Goal: Information Seeking & Learning: Learn about a topic

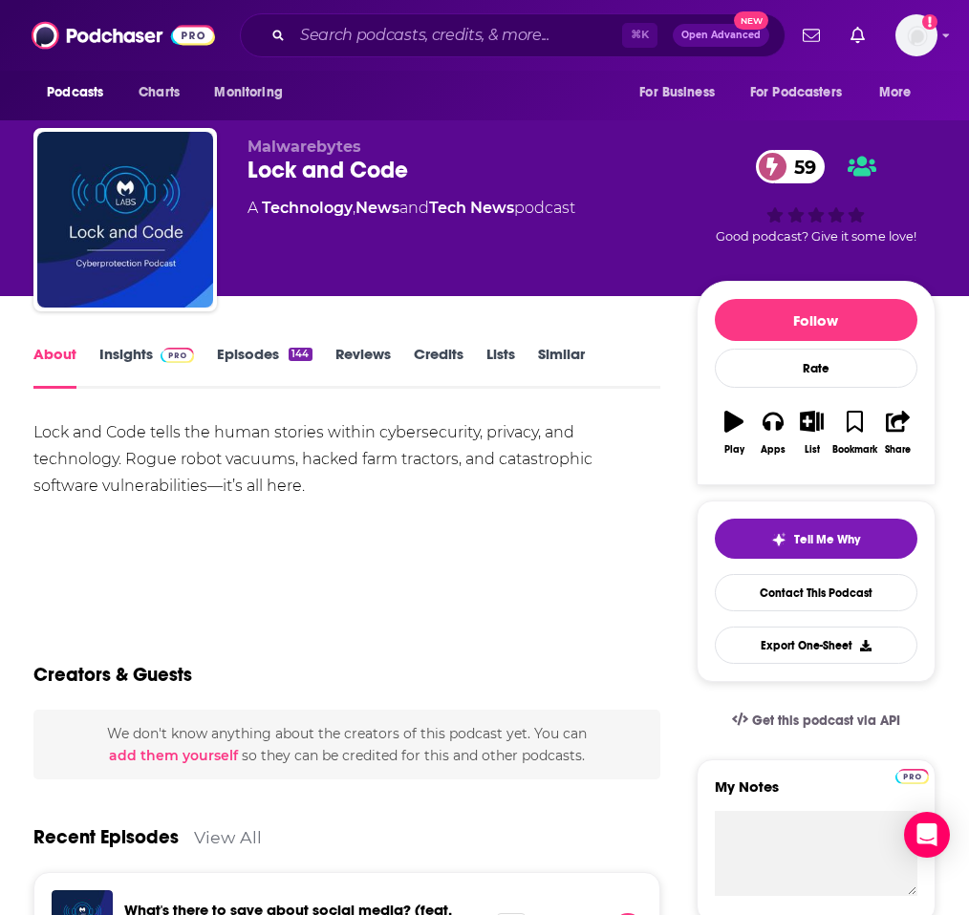
click at [809, 160] on span "59" at bounding box center [800, 166] width 51 height 33
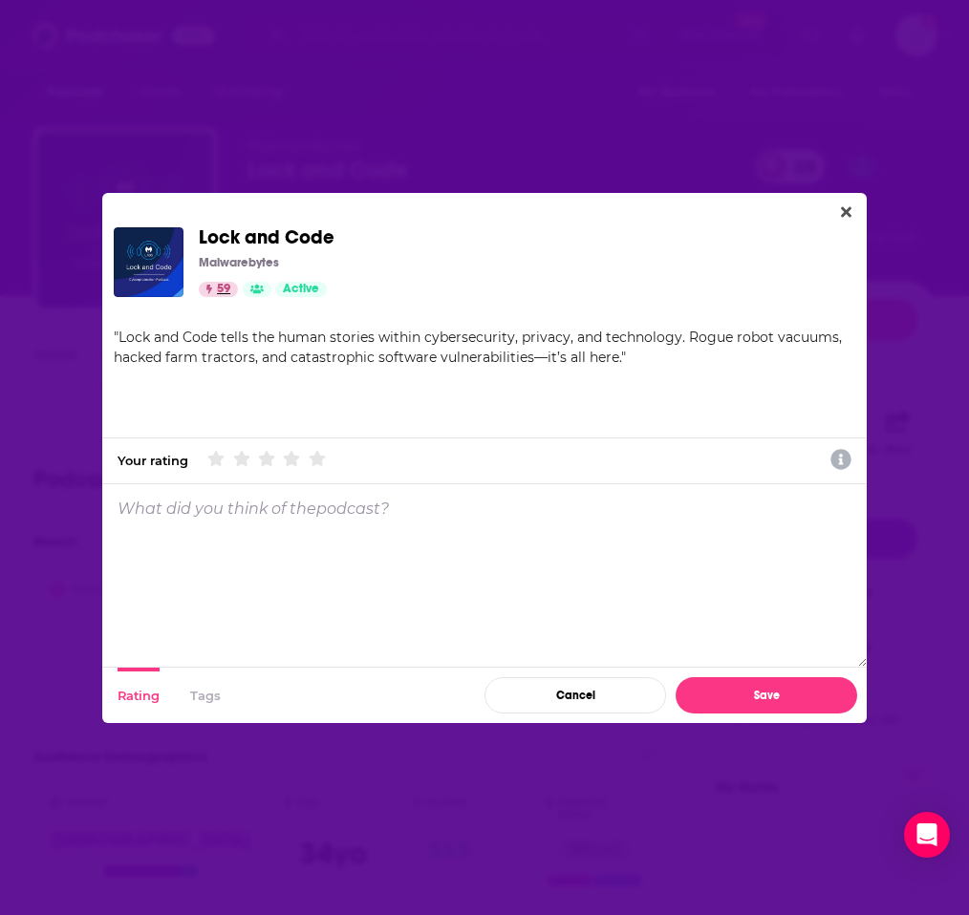
click at [216, 287] on link "59" at bounding box center [218, 289] width 39 height 15
click at [834, 218] on button "Close" at bounding box center [846, 213] width 26 height 24
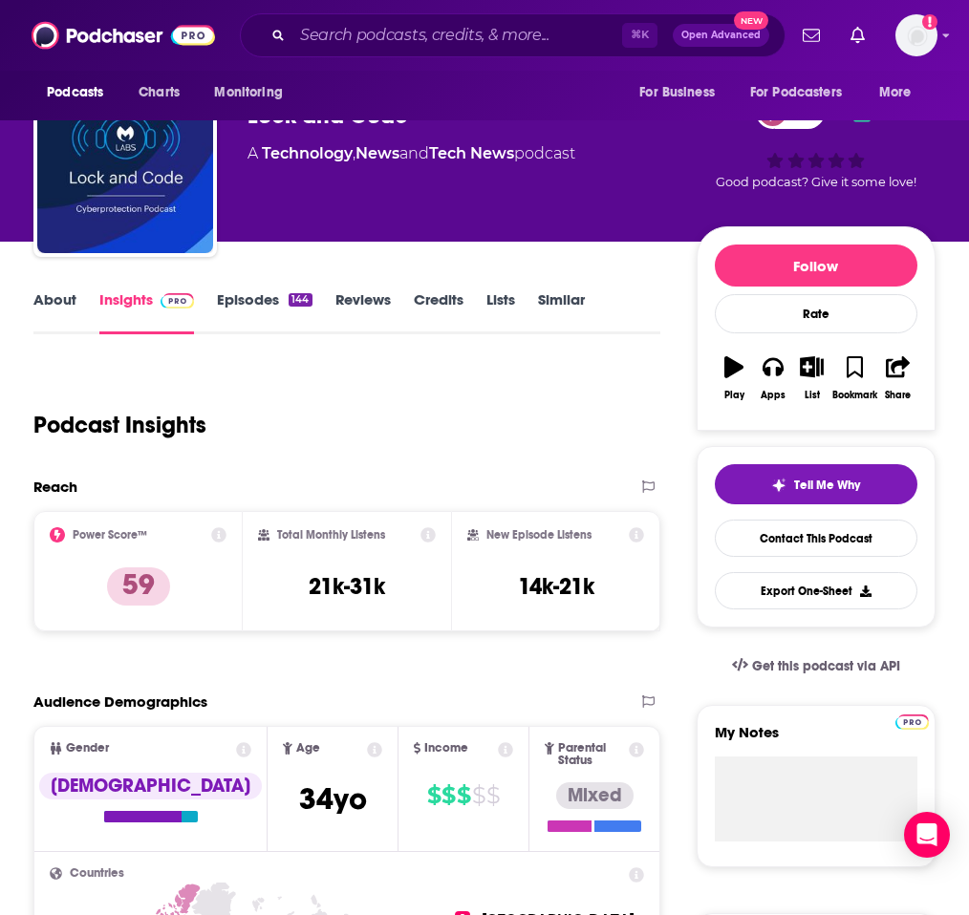
scroll to position [56, 0]
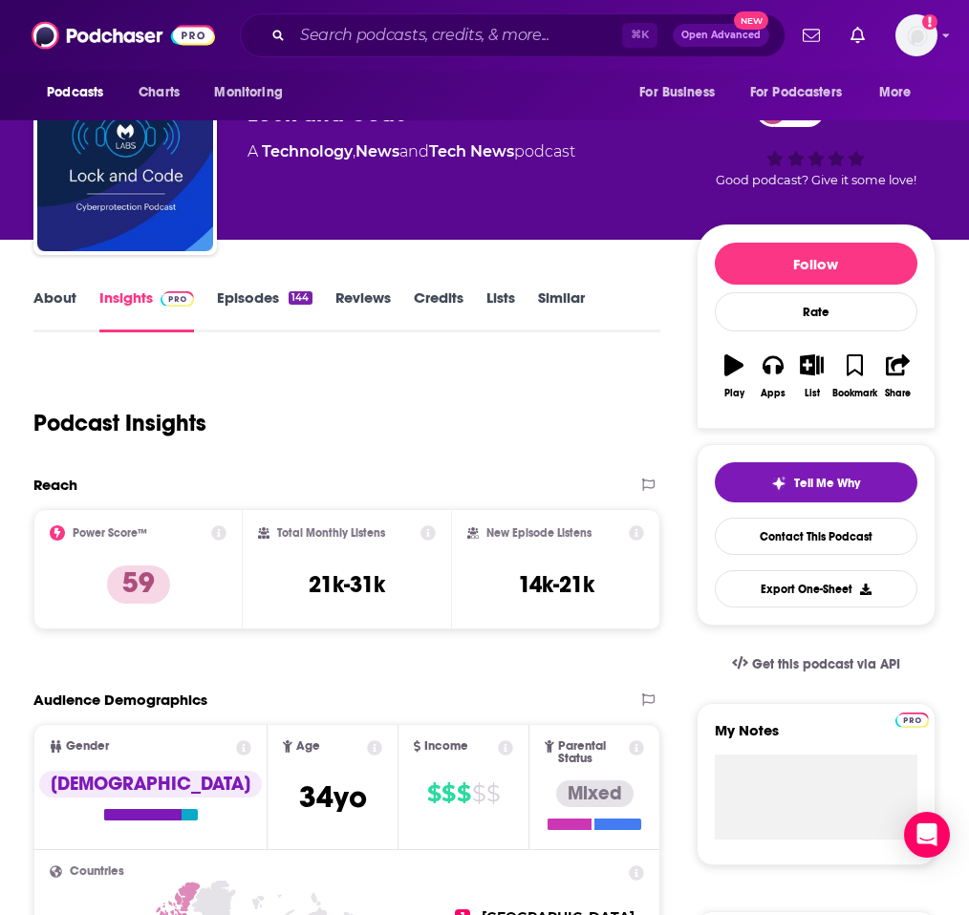
click at [224, 533] on icon at bounding box center [218, 532] width 15 height 15
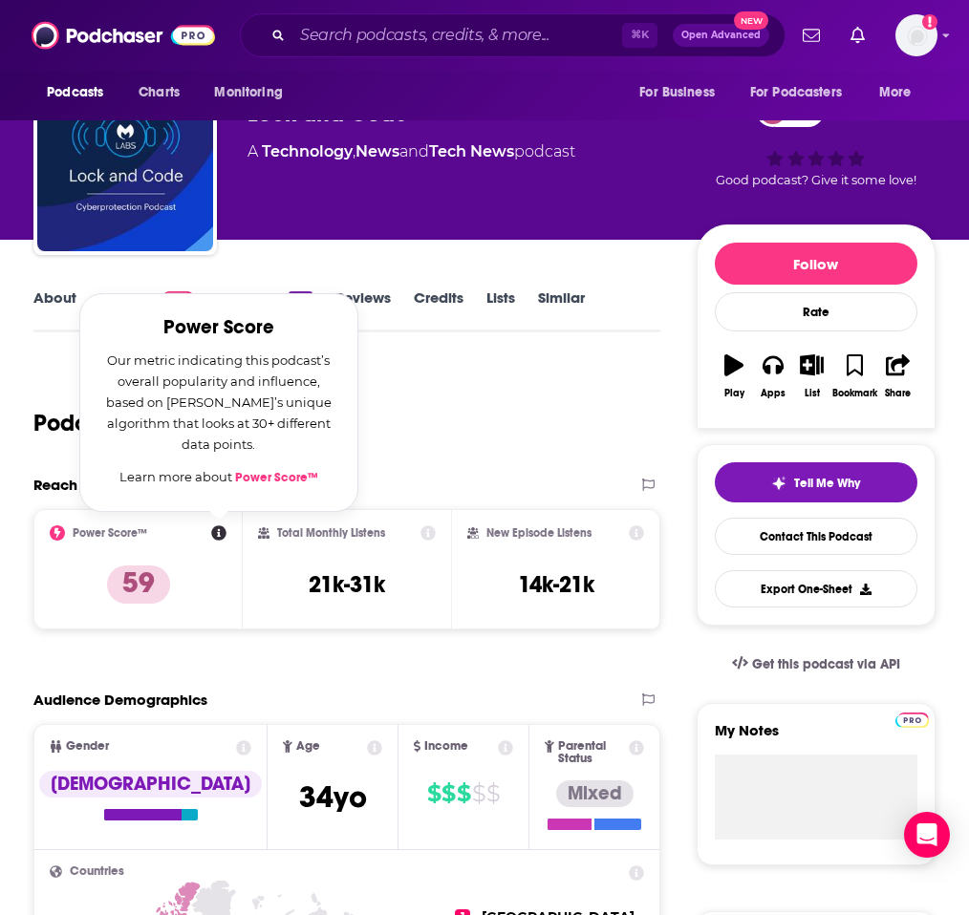
click at [261, 482] on link "Power Score™" at bounding box center [276, 477] width 83 height 15
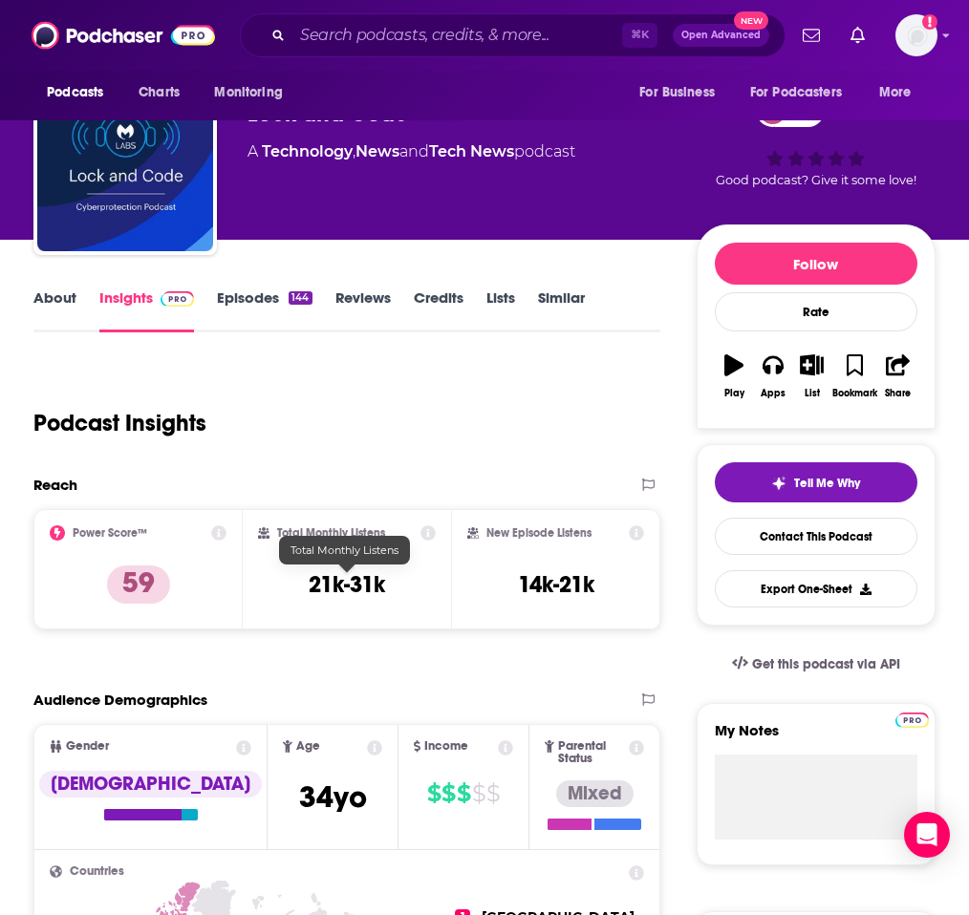
click at [361, 589] on h3 "21k-31k" at bounding box center [347, 584] width 76 height 29
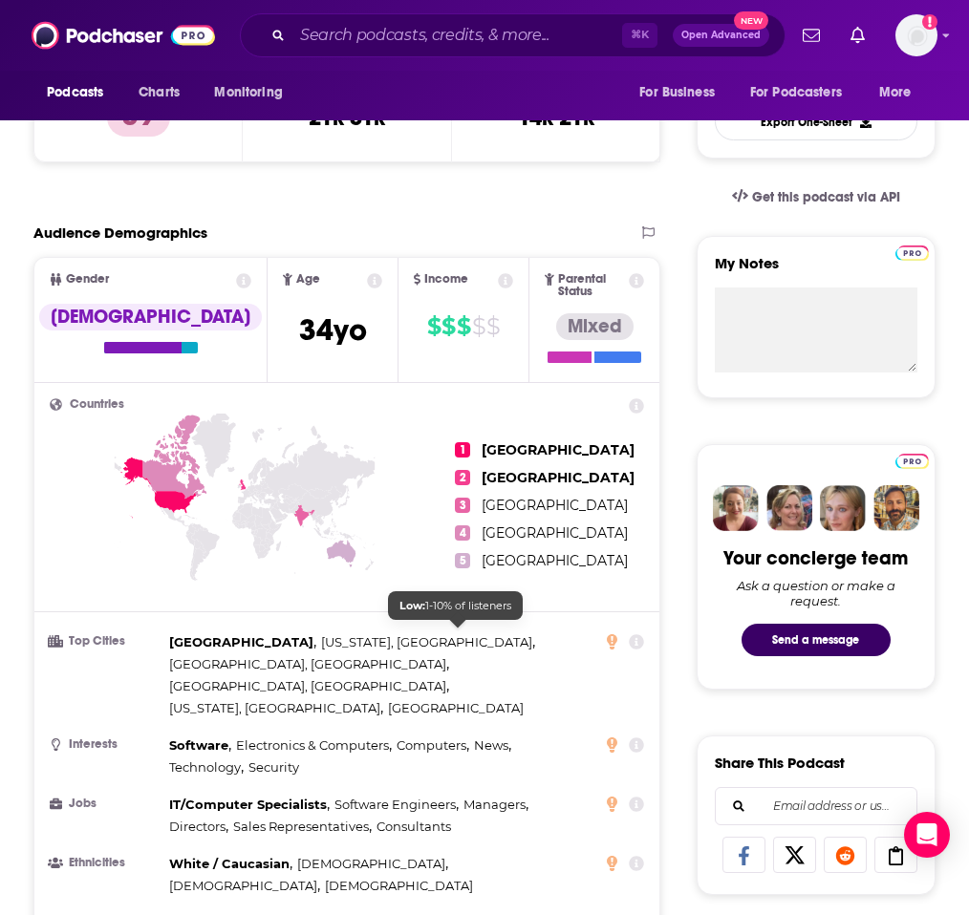
scroll to position [0, 0]
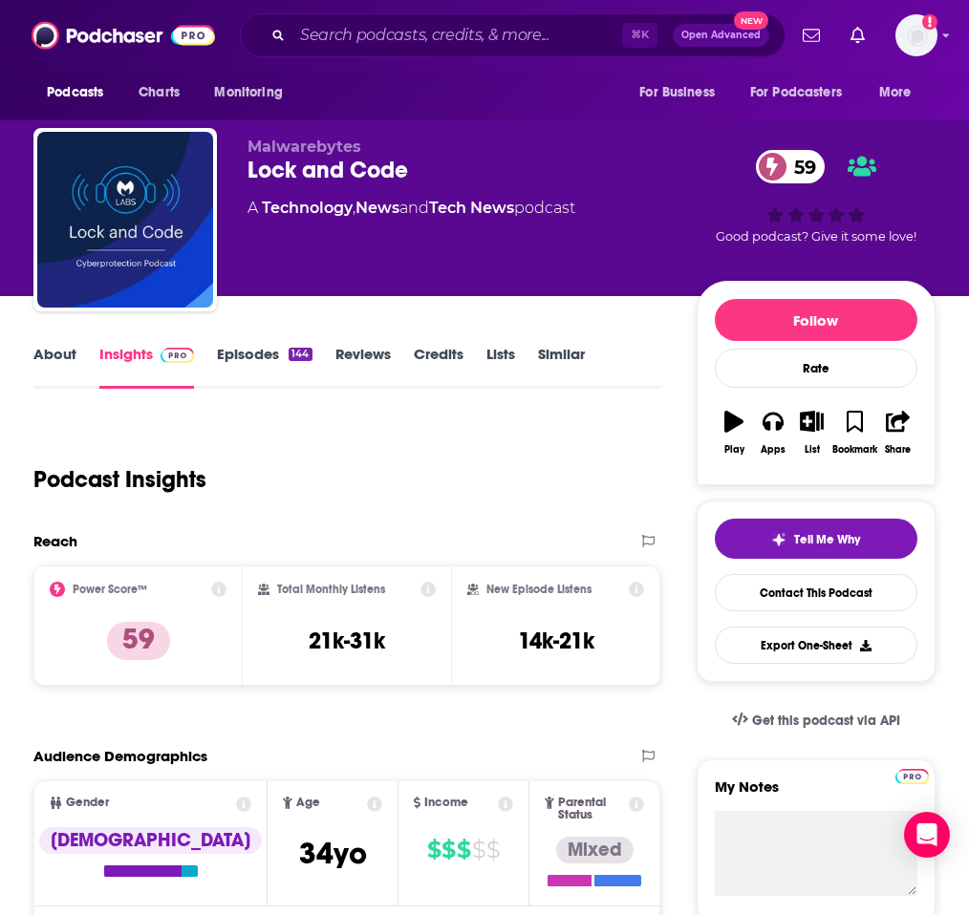
click at [72, 355] on link "About" at bounding box center [54, 367] width 43 height 44
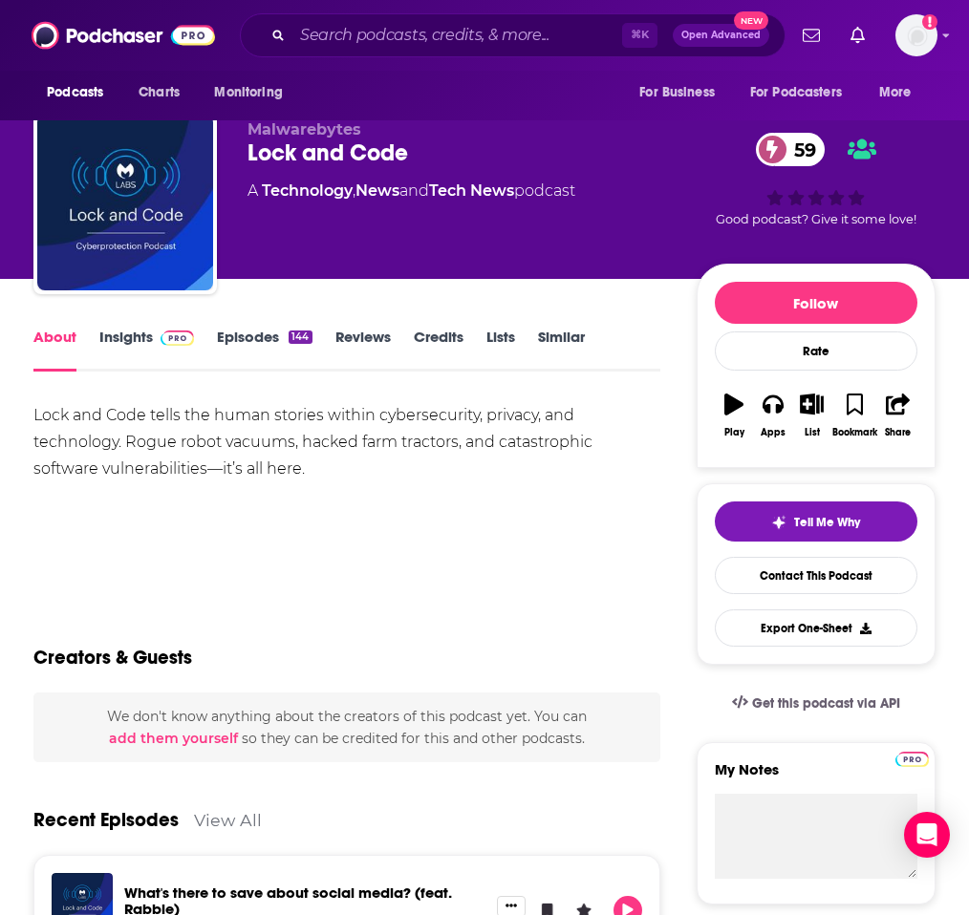
scroll to position [31, 0]
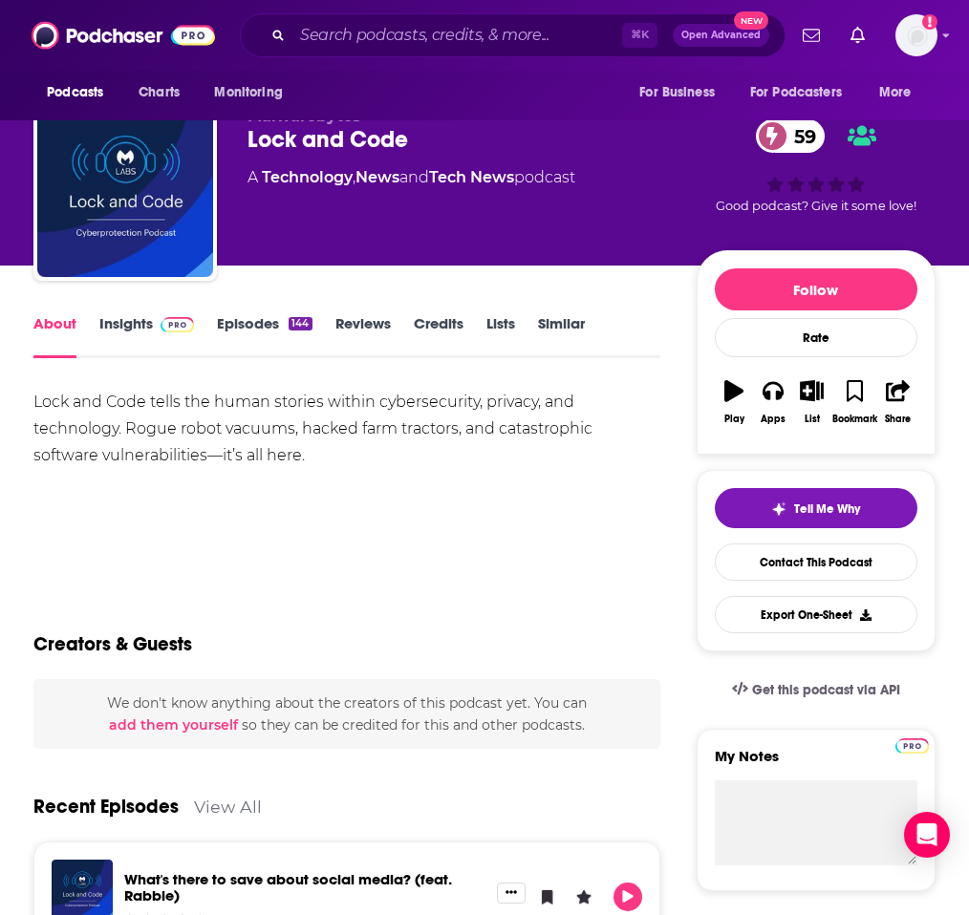
click at [228, 329] on link "Episodes 144" at bounding box center [264, 336] width 95 height 44
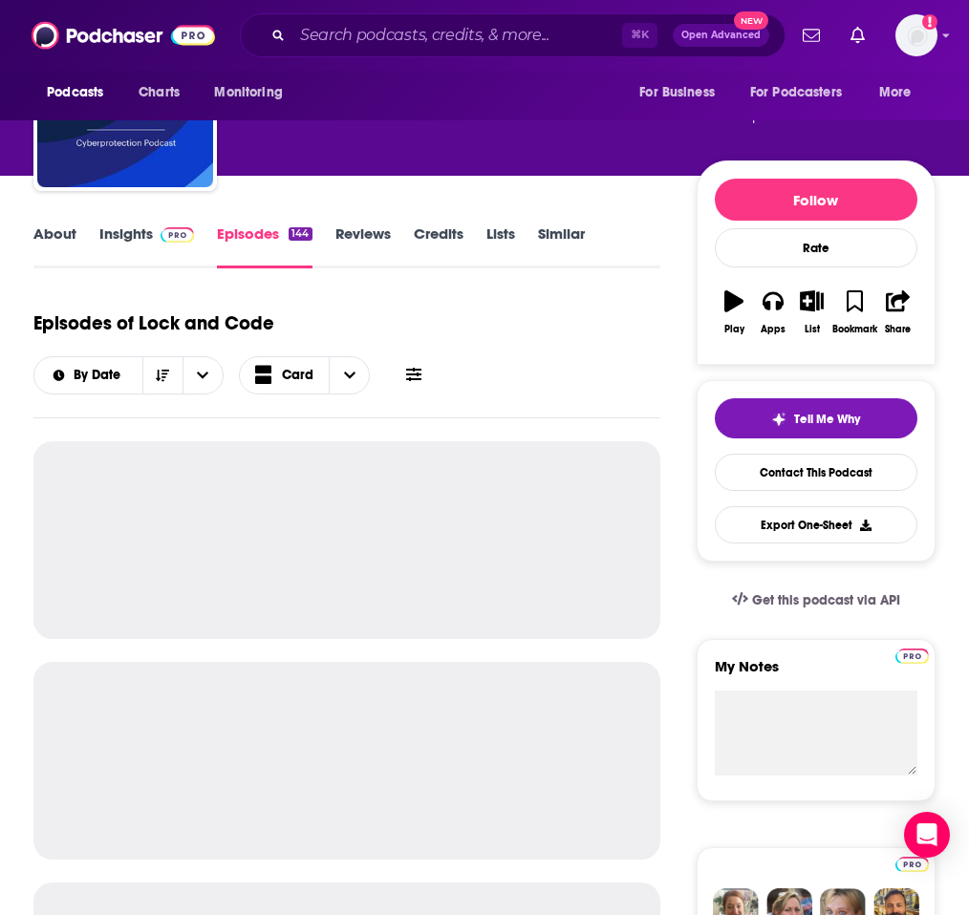
scroll to position [129, 0]
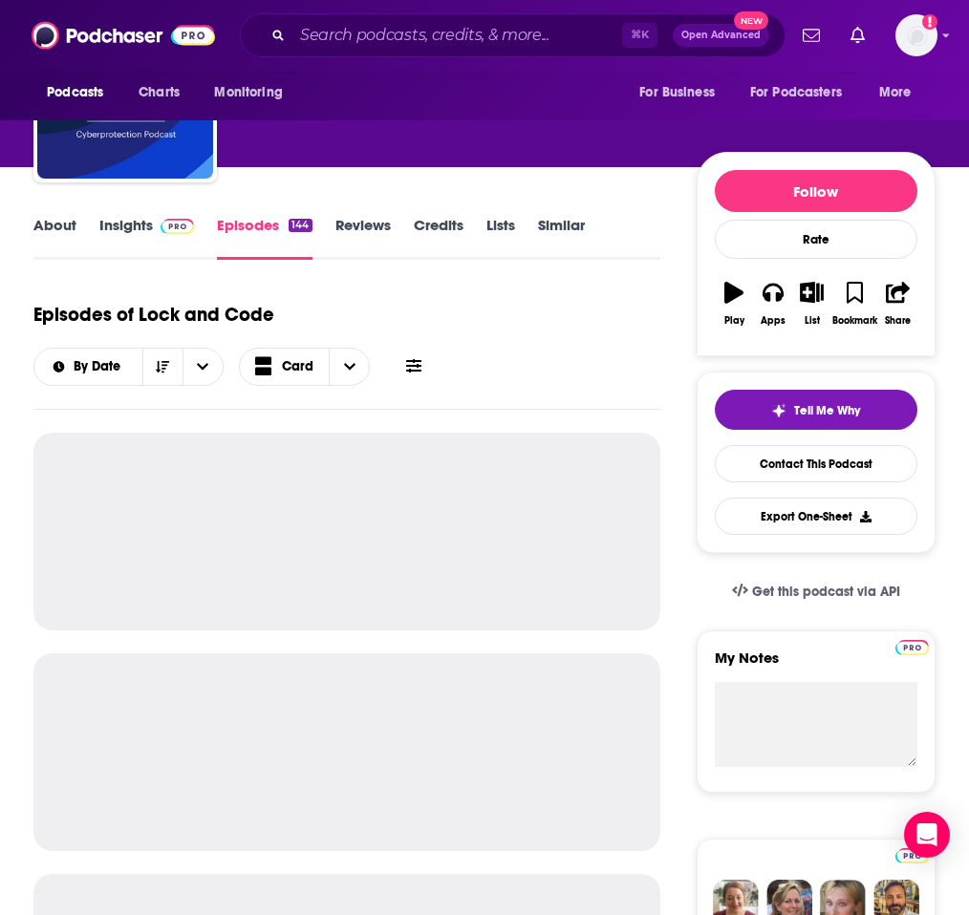
click at [119, 234] on link "Insights" at bounding box center [146, 238] width 95 height 44
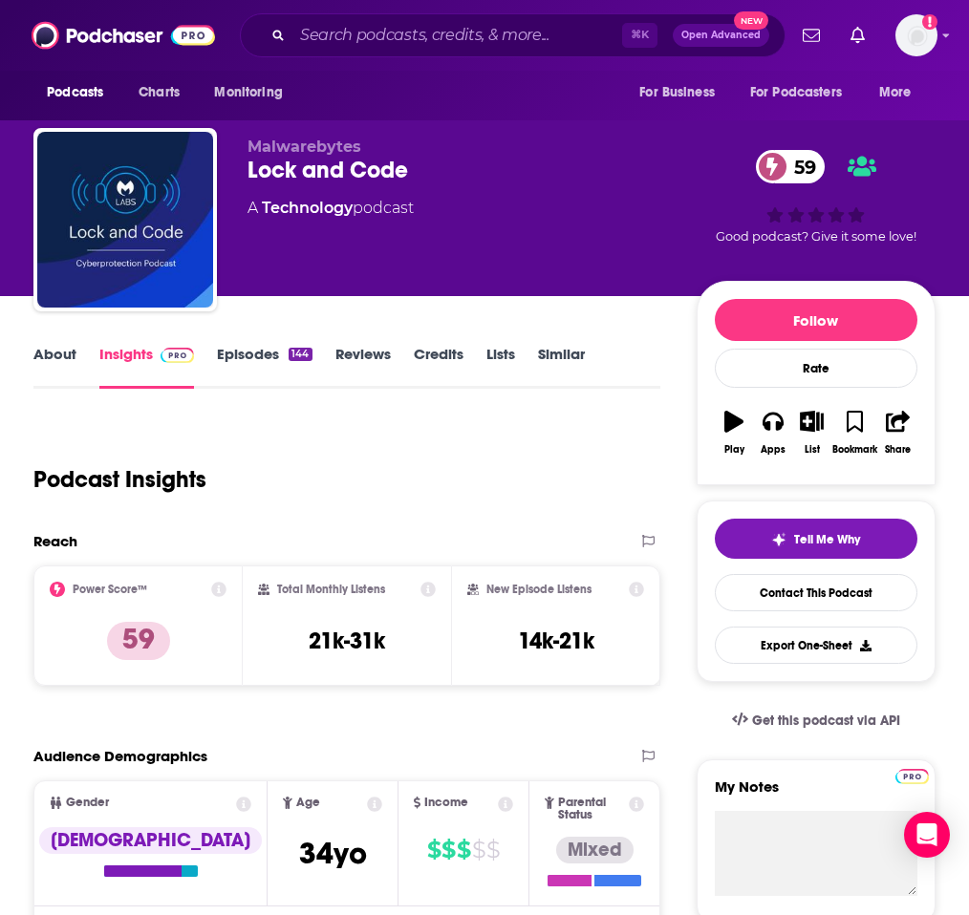
click at [59, 367] on link "About" at bounding box center [54, 367] width 43 height 44
